Goal: Find specific page/section: Find specific page/section

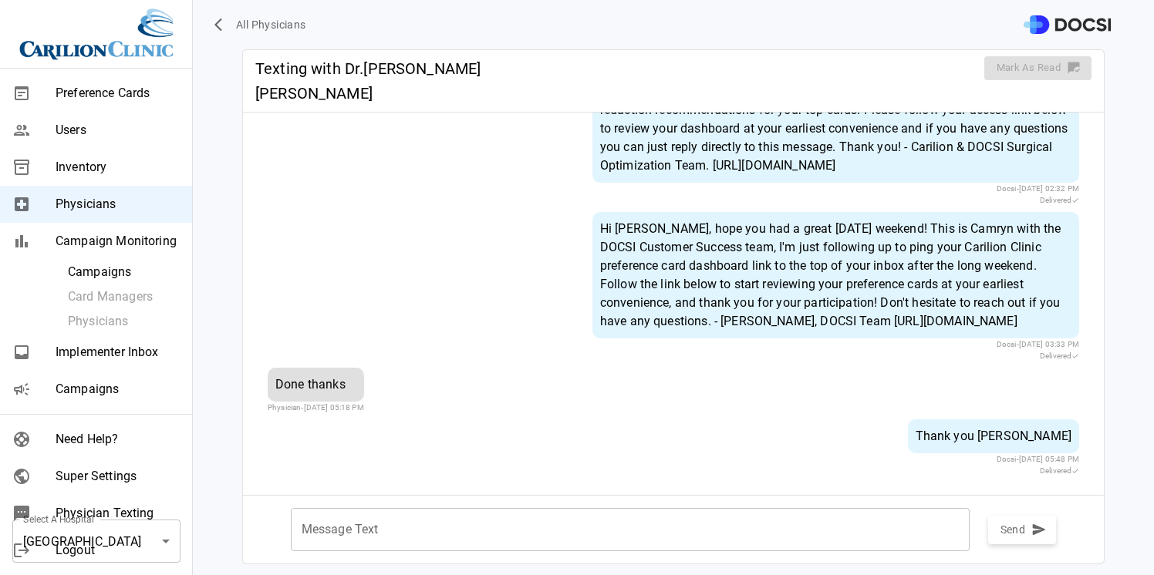
scroll to position [585, 0]
click at [747, 249] on div "Hi Dr. Drougas, hope you had a great labor day weekend! This is Camryn with the…" at bounding box center [835, 275] width 487 height 126
drag, startPoint x: 1027, startPoint y: 322, endPoint x: 569, endPoint y: 307, distance: 457.6
click at [569, 307] on div "Hi Dr. Drougas, hope you had a great labor day weekend! This is Camryn with the…" at bounding box center [673, 287] width 811 height 150
copy div "https://web.docsihealth.com/physicianDashboard/auth?token=10327%7Chc7x6oOeHqtcj…"
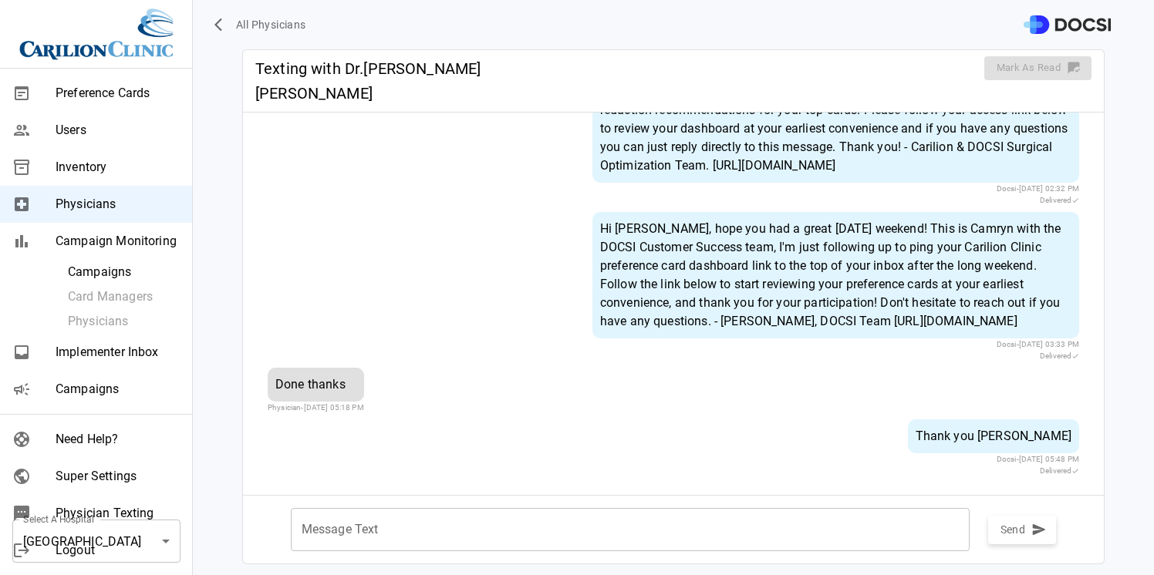
click at [905, 259] on div "Hi Dr. Drougas, hope you had a great labor day weekend! This is Camryn with the…" at bounding box center [835, 275] width 487 height 126
click at [959, 281] on div "Hi Dr. Drougas, hope you had a great labor day weekend! This is Camryn with the…" at bounding box center [835, 275] width 487 height 126
click at [888, 292] on div "Hi Dr. Drougas, hope you had a great labor day weekend! This is Camryn with the…" at bounding box center [835, 275] width 487 height 126
click at [907, 298] on div "Hi Dr. Drougas, hope you had a great labor day weekend! This is Camryn with the…" at bounding box center [835, 275] width 487 height 126
click at [1000, 318] on div "Hi Dr. Drougas, hope you had a great labor day weekend! This is Camryn with the…" at bounding box center [835, 275] width 487 height 126
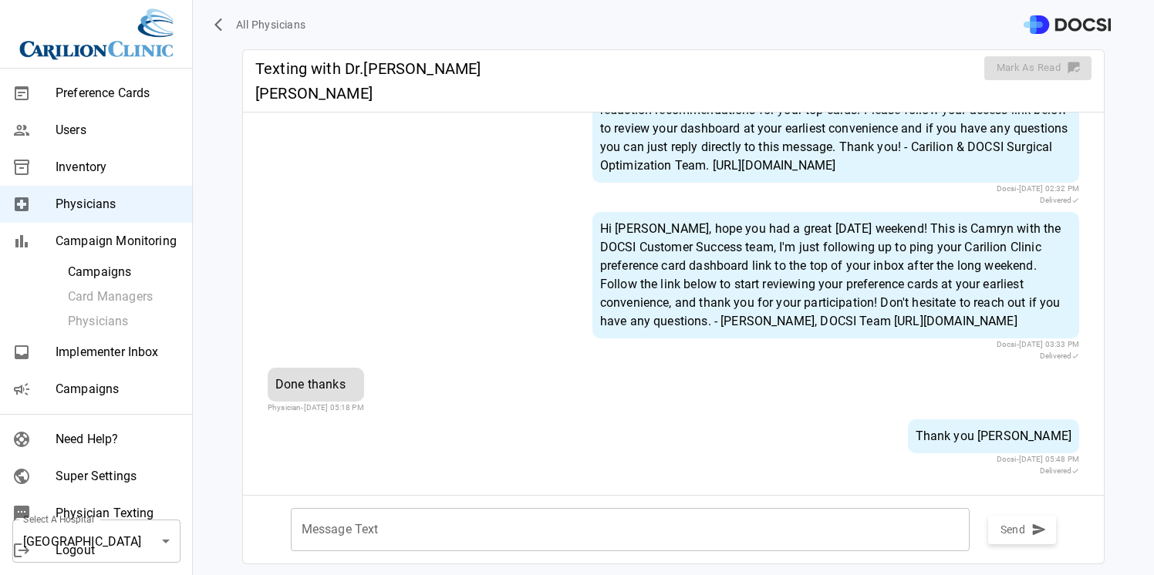
drag, startPoint x: 1036, startPoint y: 319, endPoint x: 575, endPoint y: 300, distance: 461.6
click at [575, 300] on div "Hi Dr. Drougas, hope you had a great labor day weekend! This is Camryn with the…" at bounding box center [673, 287] width 811 height 150
click at [945, 237] on div "Hi Dr. Drougas, hope you had a great labor day weekend! This is Camryn with the…" at bounding box center [835, 275] width 487 height 126
click at [724, 212] on div "Hi Dr. Drougas, hope you had a great labor day weekend! This is Camryn with the…" at bounding box center [835, 275] width 487 height 126
click at [743, 229] on div "Hi Dr. Drougas, hope you had a great labor day weekend! This is Camryn with the…" at bounding box center [835, 275] width 487 height 126
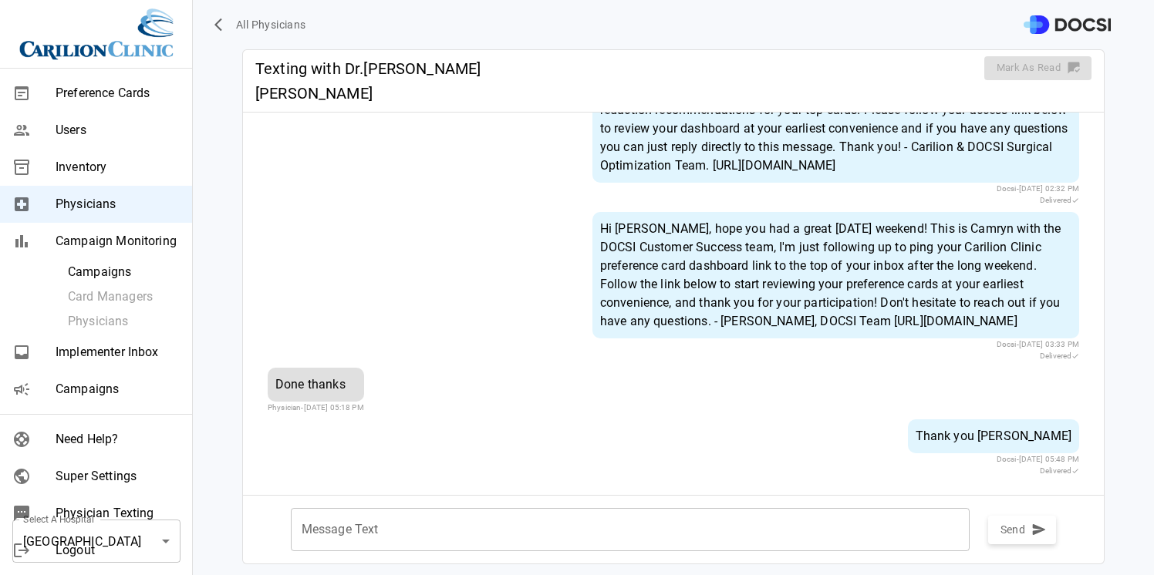
click at [855, 231] on div "Hi Dr. Drougas, hope you had a great labor day weekend! This is Camryn with the…" at bounding box center [835, 275] width 487 height 126
click at [700, 261] on div "Hi Dr. Drougas, hope you had a great labor day weekend! This is Camryn with the…" at bounding box center [835, 275] width 487 height 126
click at [769, 242] on div "Hi Dr. Drougas, hope you had a great labor day weekend! This is Camryn with the…" at bounding box center [835, 275] width 487 height 126
click at [271, 26] on span "All Physicians" at bounding box center [271, 24] width 70 height 19
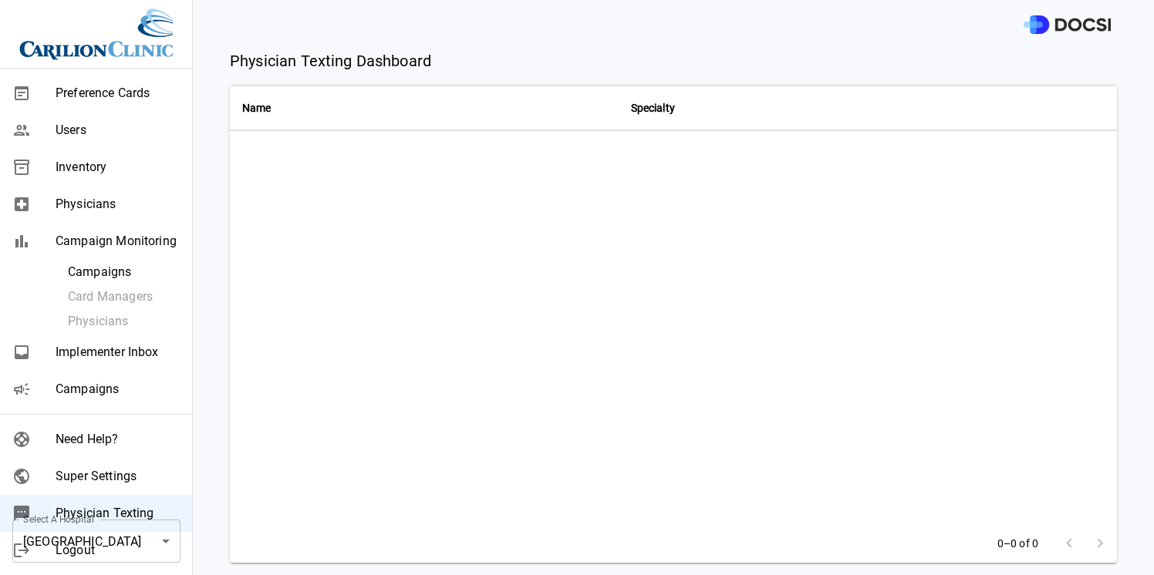
click at [308, 99] on th "Name" at bounding box center [424, 108] width 389 height 46
click at [100, 191] on div "Physicians" at bounding box center [96, 204] width 192 height 37
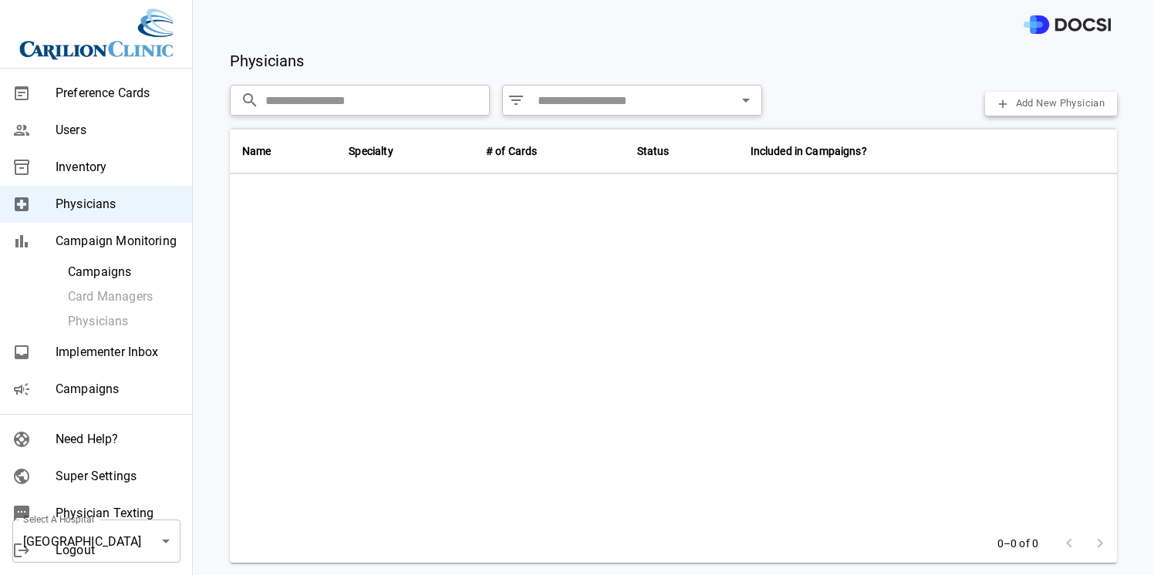
click at [375, 96] on input "text" at bounding box center [377, 100] width 224 height 31
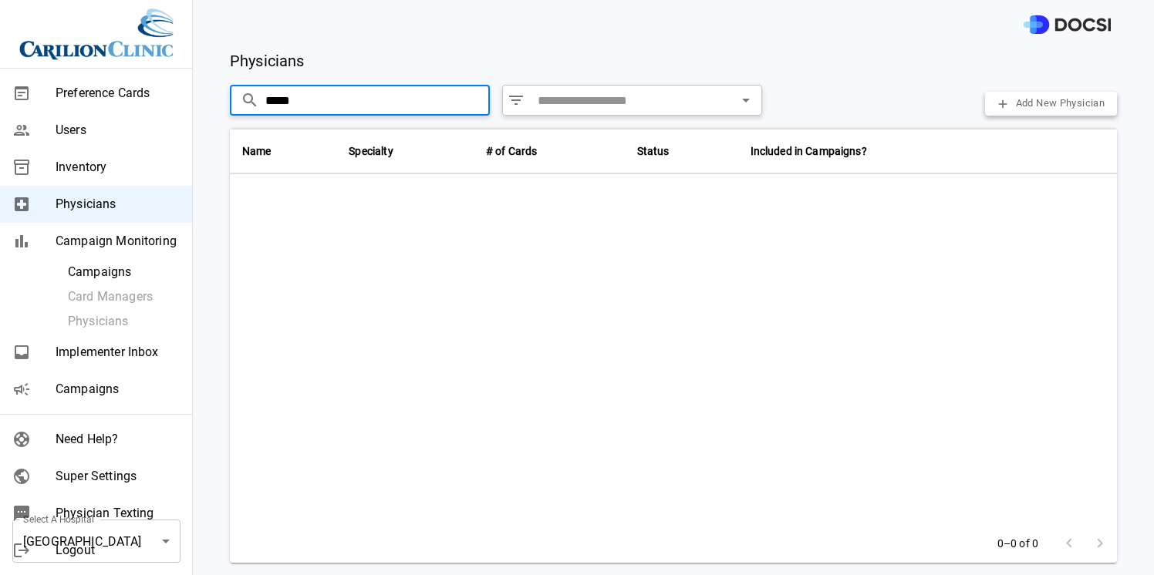
type input "*****"
click at [165, 534] on body "Preference Cards Users Inventory Physicians Campaign Monitoring Campaigns Card …" at bounding box center [577, 287] width 1154 height 575
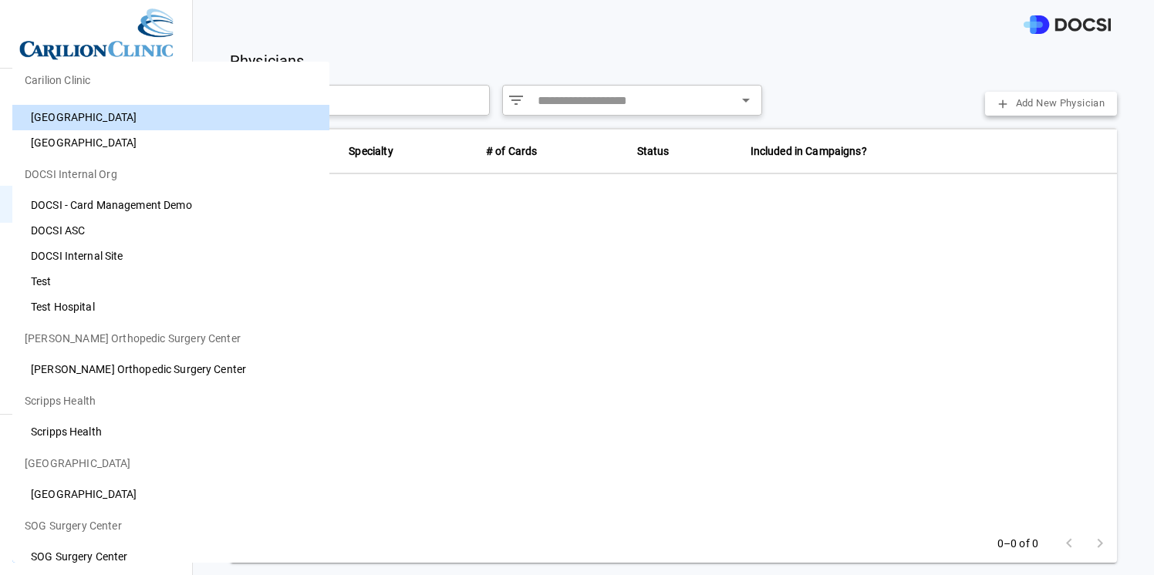
scroll to position [1075, 0]
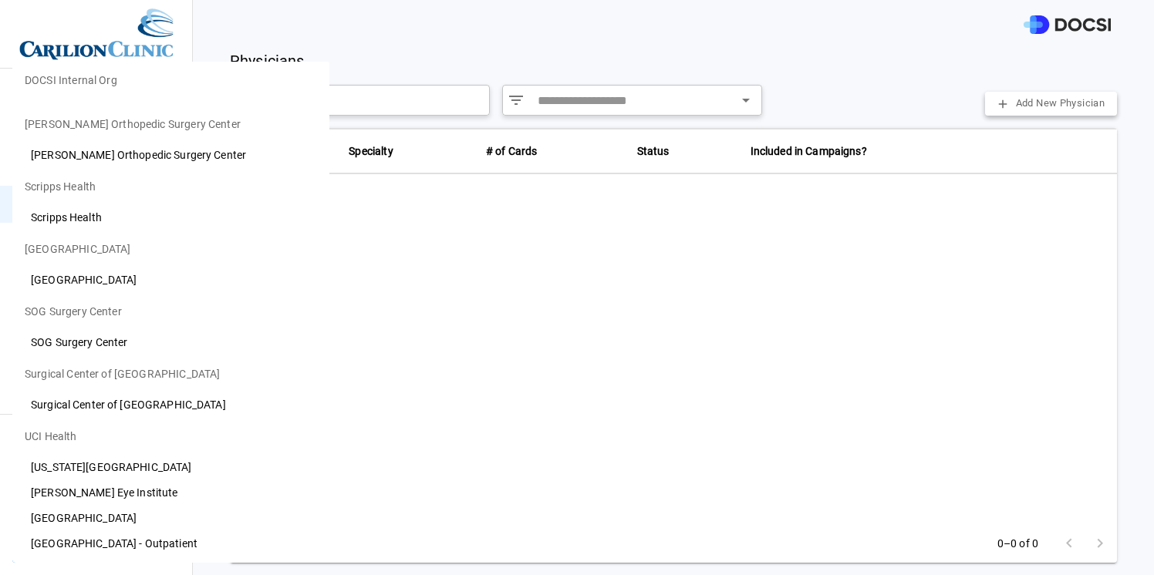
click at [159, 512] on li "[GEOGRAPHIC_DATA]" at bounding box center [170, 518] width 317 height 25
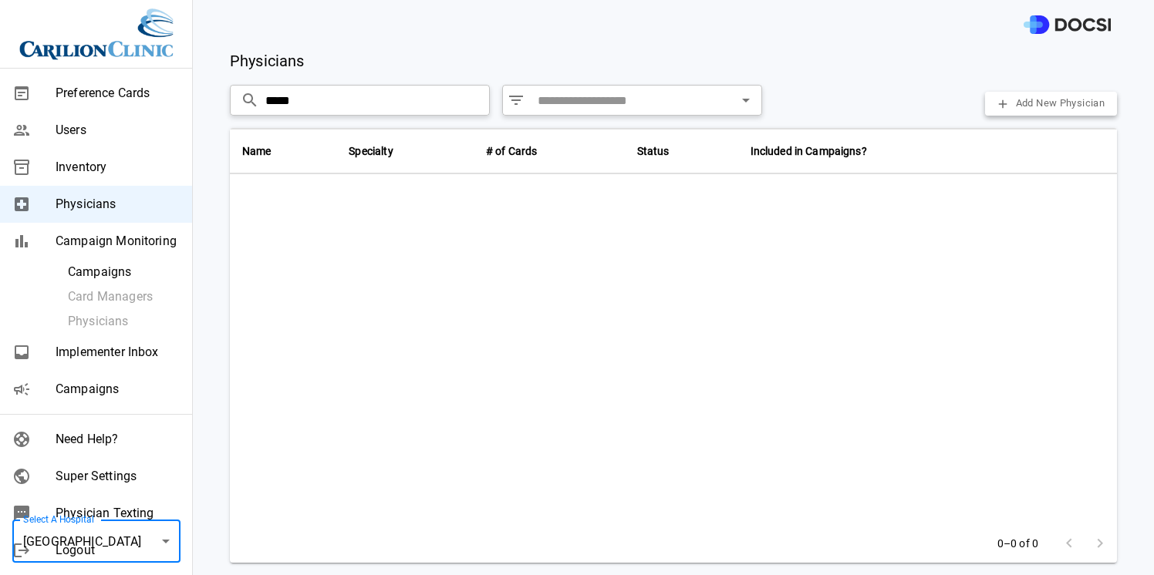
type input "**"
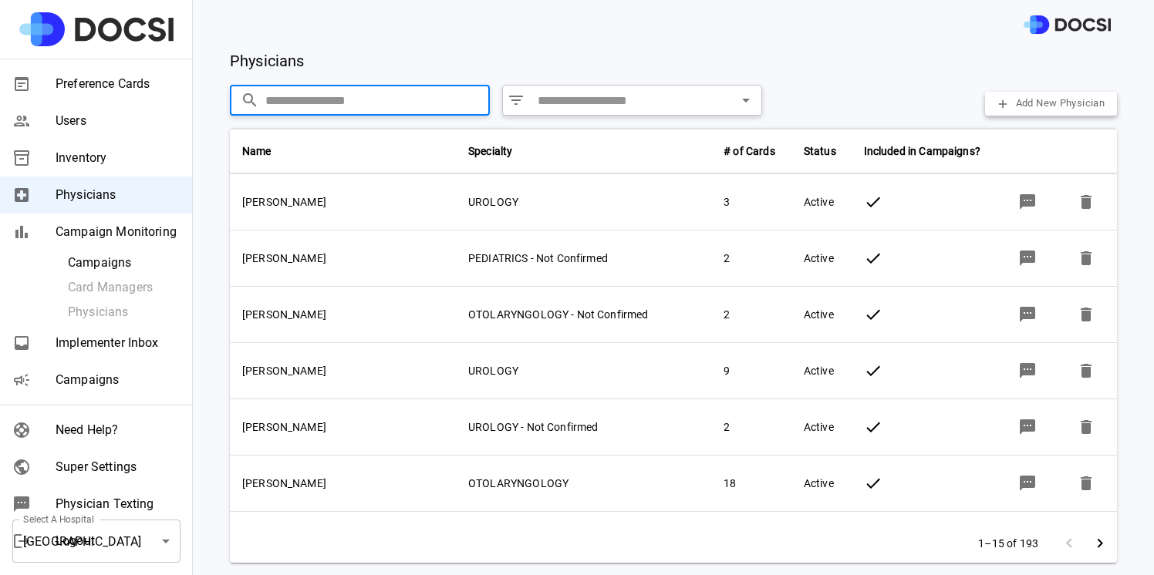
click at [298, 109] on input "text" at bounding box center [377, 100] width 224 height 31
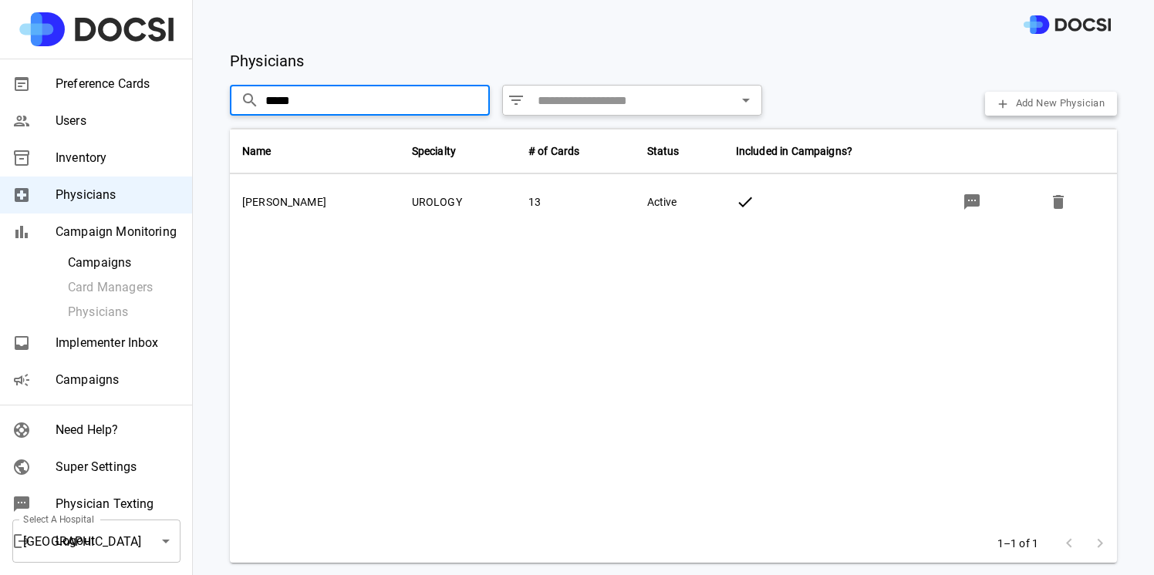
type input "*****"
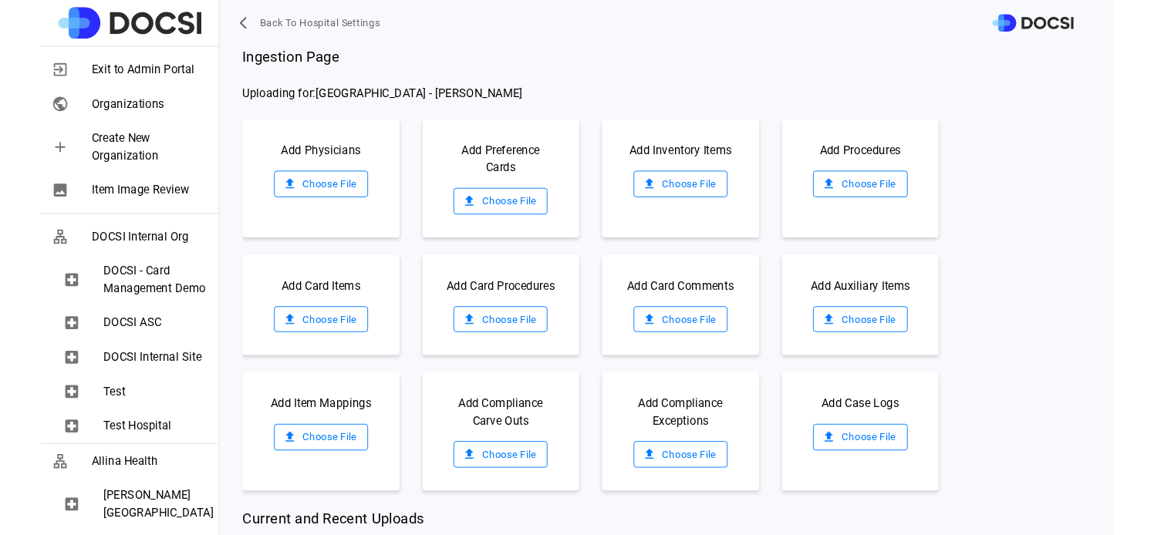
scroll to position [973, 0]
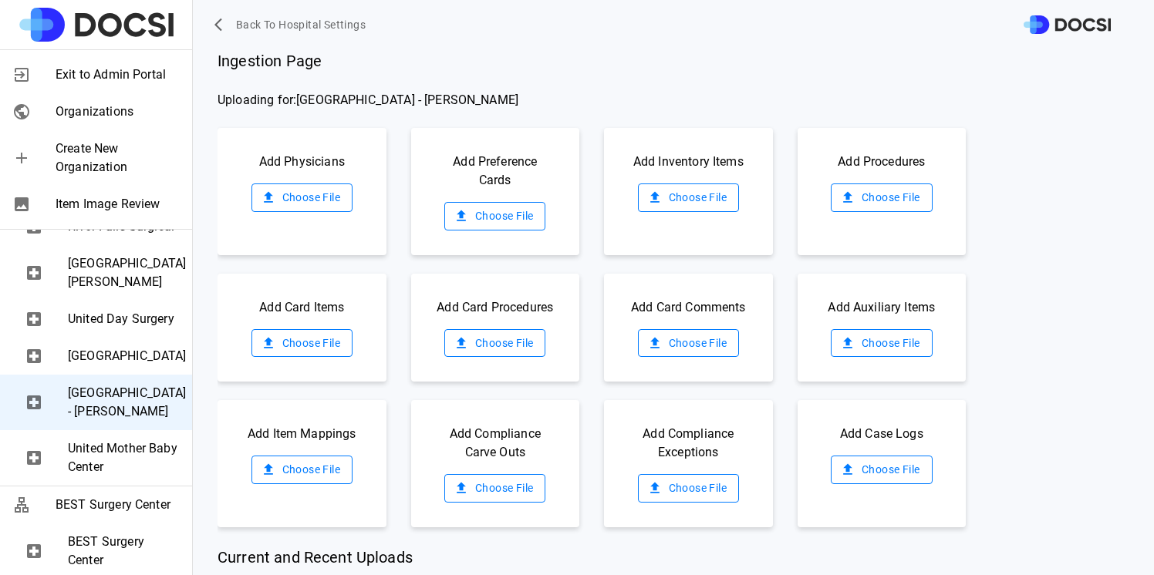
click at [458, 61] on span "Ingestion Page" at bounding box center [686, 60] width 936 height 23
drag, startPoint x: 501, startPoint y: 98, endPoint x: 298, endPoint y: 94, distance: 202.9
click at [298, 94] on span "Uploading for: [GEOGRAPHIC_DATA] - [PERSON_NAME]" at bounding box center [686, 100] width 936 height 19
